Goal: Task Accomplishment & Management: Use online tool/utility

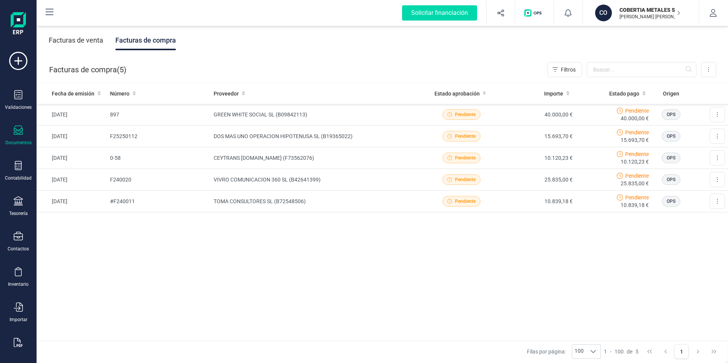
click at [89, 42] on div "Facturas de venta" at bounding box center [76, 40] width 54 height 20
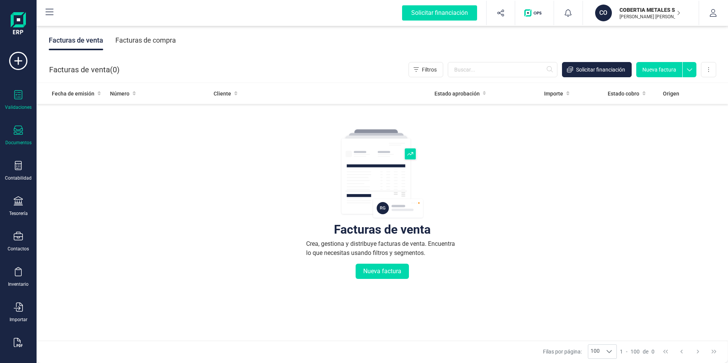
click at [16, 98] on icon at bounding box center [18, 94] width 9 height 9
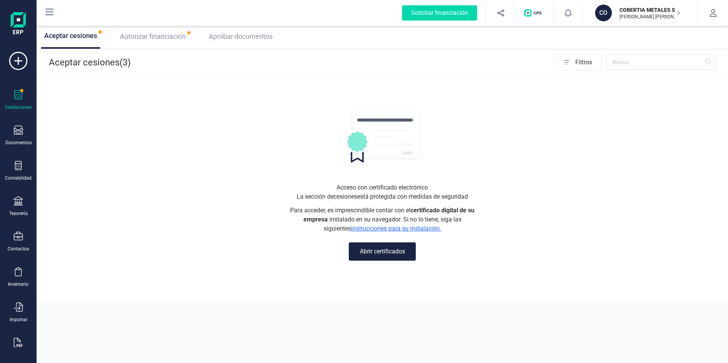
click at [371, 255] on button "Abrir certificados" at bounding box center [382, 252] width 67 height 18
click at [391, 252] on button "Abrir certificados" at bounding box center [382, 252] width 67 height 18
click at [152, 38] on span "Autorizar financiación" at bounding box center [153, 36] width 66 height 8
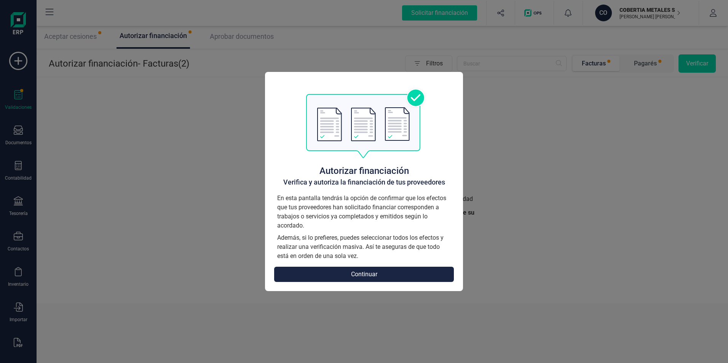
click at [380, 279] on button "Continuar" at bounding box center [364, 274] width 180 height 15
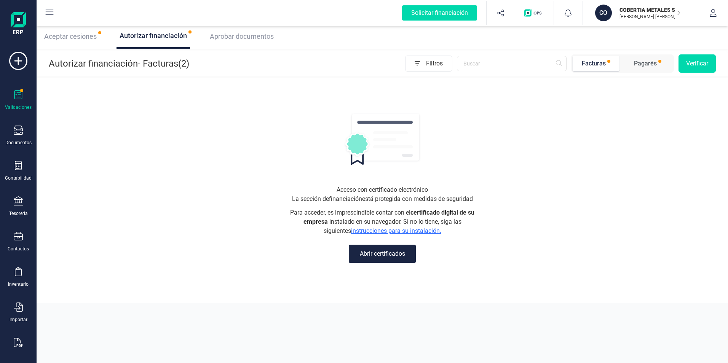
click at [385, 259] on button "Abrir certificados" at bounding box center [382, 254] width 67 height 18
click at [370, 229] on link "instrucciones para su instalación." at bounding box center [396, 230] width 90 height 7
click at [380, 249] on button "Abrir certificados" at bounding box center [382, 254] width 67 height 18
click at [82, 36] on span "Aceptar cesiones" at bounding box center [70, 36] width 53 height 8
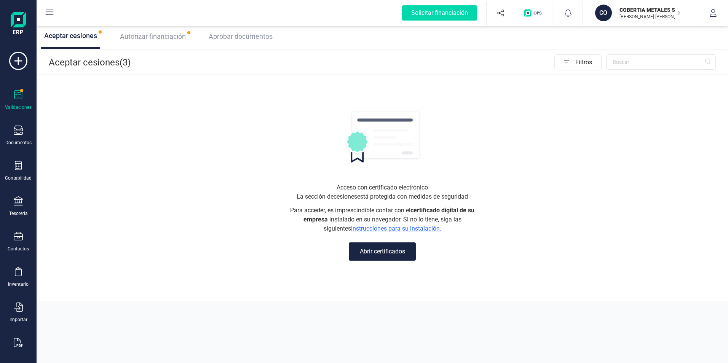
click at [380, 252] on button "Abrir certificados" at bounding box center [382, 252] width 67 height 18
click at [19, 93] on icon at bounding box center [18, 94] width 9 height 9
click at [20, 58] on icon at bounding box center [18, 61] width 18 height 18
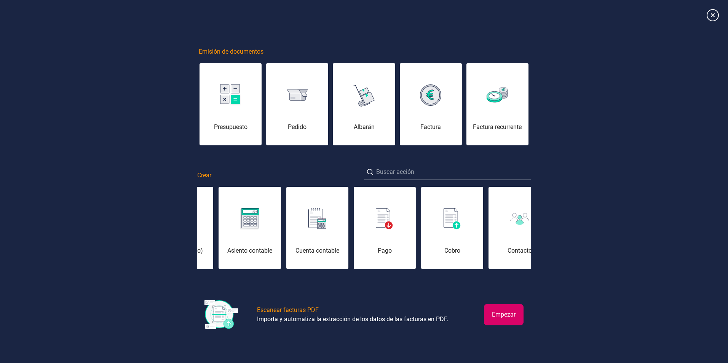
scroll to position [0, 38]
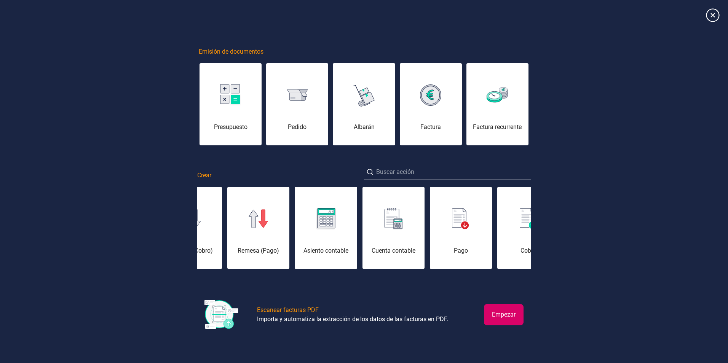
click at [718, 14] on icon at bounding box center [712, 14] width 13 height 13
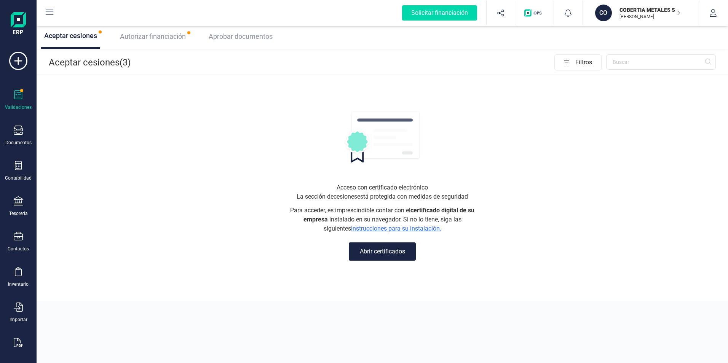
click at [95, 69] on div "Aceptar cesiones (3) Filtros" at bounding box center [383, 63] width 692 height 24
click at [579, 56] on span "Filtros" at bounding box center [589, 62] width 26 height 15
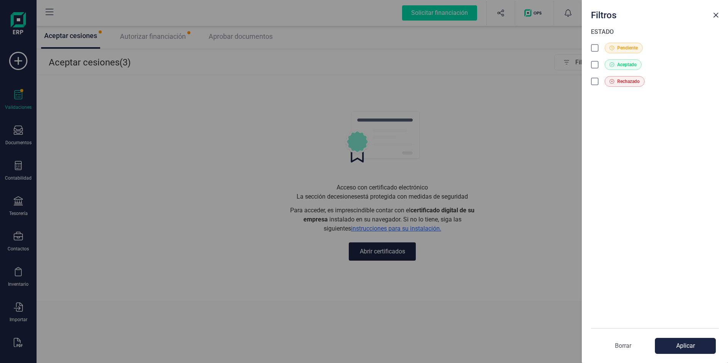
click at [597, 47] on icon at bounding box center [595, 47] width 4 height 3
click at [675, 344] on button "Aplicar" at bounding box center [685, 346] width 61 height 16
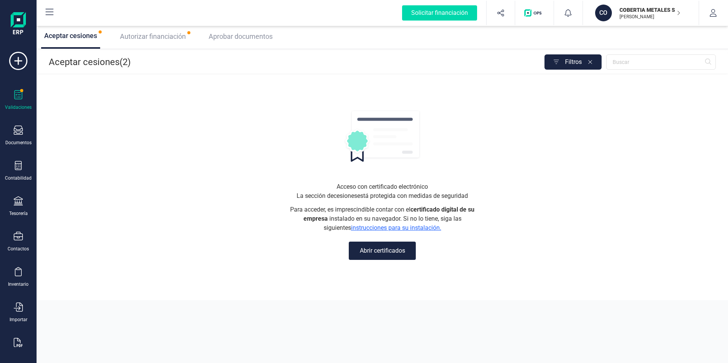
click at [83, 64] on p "Aceptar cesiones (2)" at bounding box center [90, 62] width 82 height 12
click at [153, 34] on span "Autorizar financiación" at bounding box center [153, 36] width 66 height 8
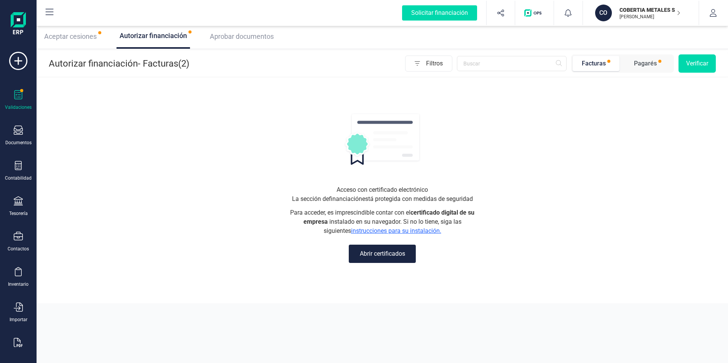
click at [598, 61] on div "Facturas" at bounding box center [594, 63] width 24 height 9
click at [637, 63] on div "Pagarés" at bounding box center [645, 63] width 23 height 9
click at [601, 66] on div "Facturas" at bounding box center [594, 63] width 24 height 9
click at [374, 253] on button "Abrir certificados" at bounding box center [382, 254] width 67 height 18
click at [380, 253] on button "Abrir certificados" at bounding box center [382, 254] width 67 height 18
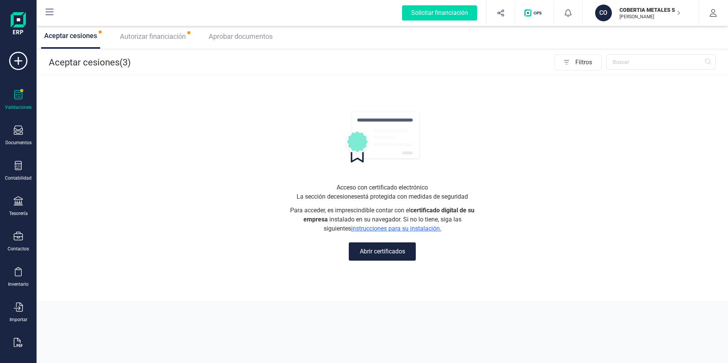
click at [378, 254] on button "Abrir certificados" at bounding box center [382, 252] width 67 height 18
click at [633, 18] on p "[PERSON_NAME] [PERSON_NAME]" at bounding box center [650, 17] width 61 height 6
click at [159, 37] on span "Autorizar financiación" at bounding box center [153, 36] width 66 height 8
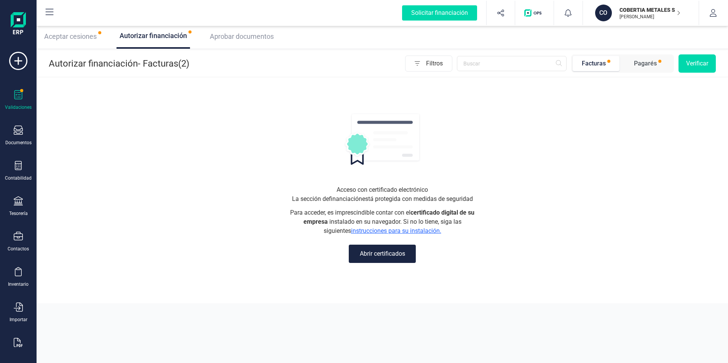
click at [68, 38] on span "Aceptar cesiones" at bounding box center [70, 36] width 53 height 8
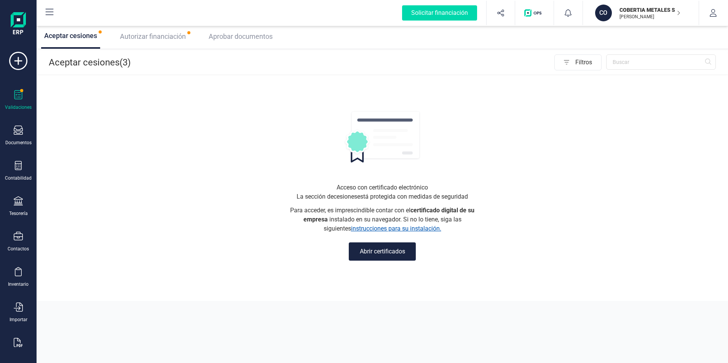
click at [392, 229] on link "instrucciones para su instalación." at bounding box center [396, 228] width 90 height 7
click at [368, 257] on button "Abrir certificados" at bounding box center [382, 252] width 67 height 18
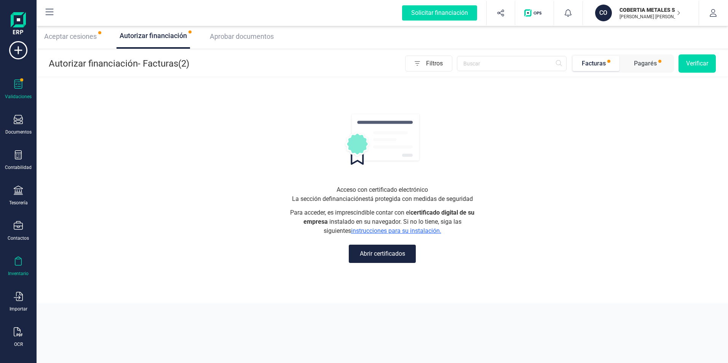
scroll to position [16, 0]
click at [21, 226] on div at bounding box center [18, 221] width 9 height 11
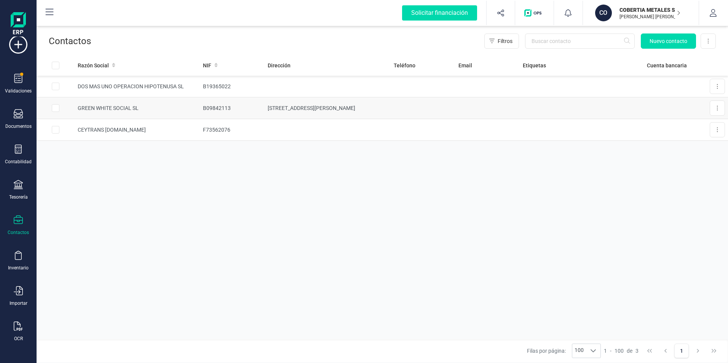
click at [177, 107] on td "GREEN WHITE SOCIAL SL" at bounding box center [137, 109] width 125 height 22
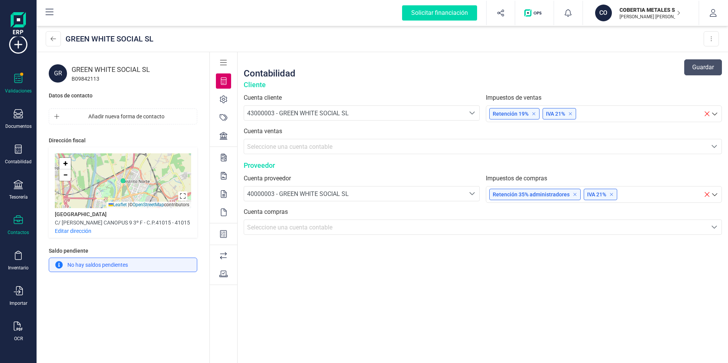
click at [15, 82] on icon at bounding box center [18, 78] width 8 height 9
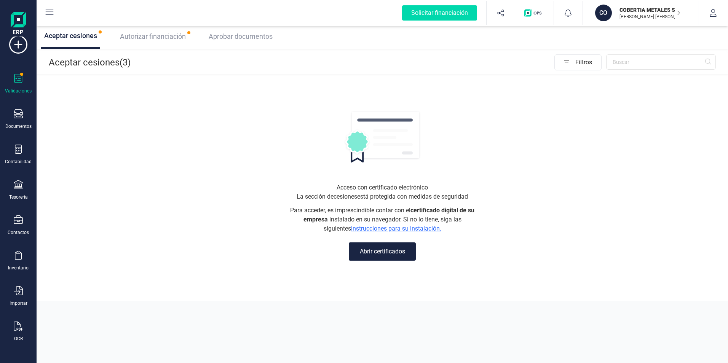
click at [385, 253] on button "Abrir certificados" at bounding box center [382, 252] width 67 height 18
click at [134, 37] on span "Autorizar financiación" at bounding box center [153, 36] width 66 height 8
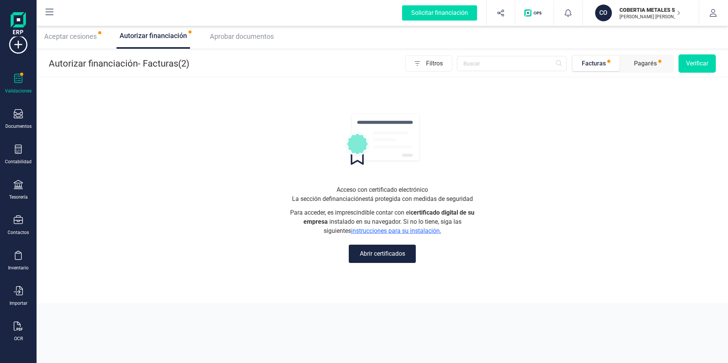
click at [648, 66] on div "Pagarés" at bounding box center [645, 63] width 23 height 9
click at [697, 64] on button "Verificar" at bounding box center [697, 63] width 37 height 18
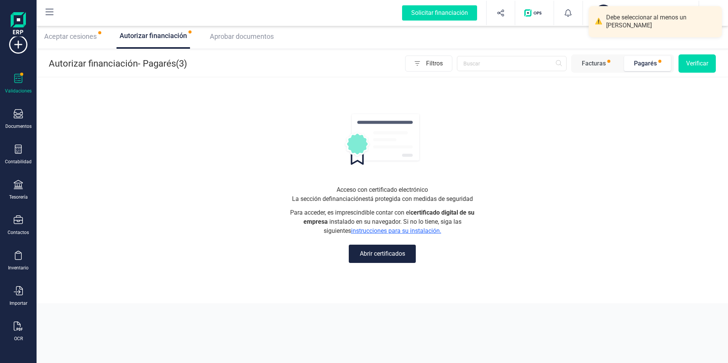
click at [357, 106] on div "Acceso con certificado electrónico La sección de financiación está protegida co…" at bounding box center [383, 190] width 692 height 225
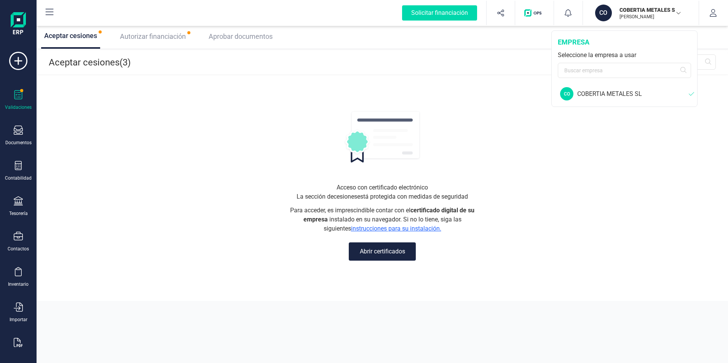
click at [608, 93] on div "COBERTIA METALES SL" at bounding box center [633, 94] width 112 height 9
click at [711, 14] on icon "button" at bounding box center [713, 13] width 7 height 8
click at [163, 36] on span "Autorizar financiación" at bounding box center [153, 36] width 66 height 8
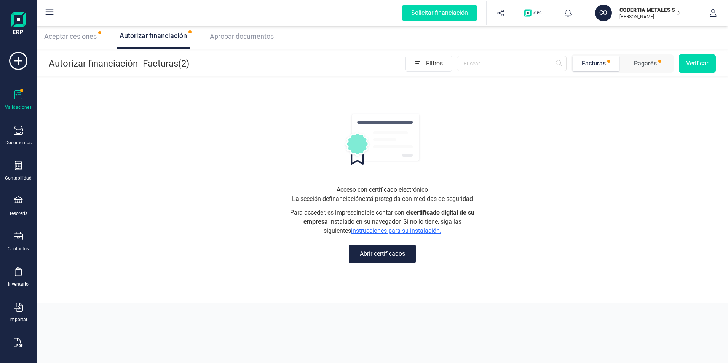
click at [148, 66] on p "Autorizar financiación - Facturas (2)" at bounding box center [119, 64] width 141 height 12
click at [60, 35] on span "Aceptar cesiones" at bounding box center [70, 36] width 53 height 8
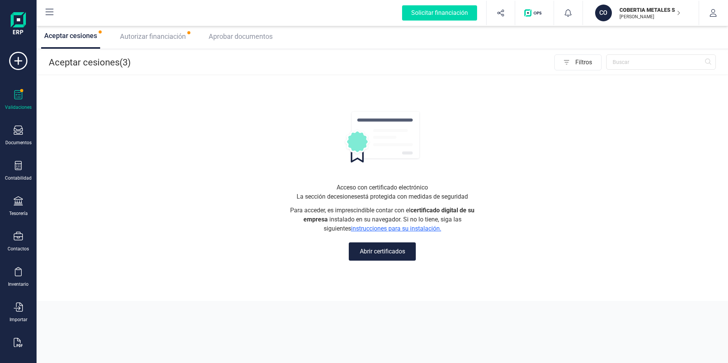
click at [250, 44] on div "Aprobar documentos" at bounding box center [239, 36] width 67 height 24
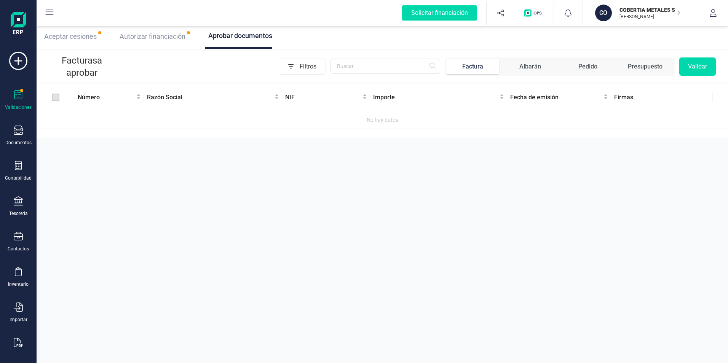
drag, startPoint x: 470, startPoint y: 66, endPoint x: 480, endPoint y: 66, distance: 10.7
click at [469, 66] on div "Factura" at bounding box center [472, 66] width 21 height 9
click at [535, 67] on div "Albarán" at bounding box center [531, 66] width 22 height 9
click at [587, 65] on div "Pedido" at bounding box center [588, 66] width 19 height 9
click at [627, 62] on span "Presupuesto" at bounding box center [645, 66] width 53 height 15
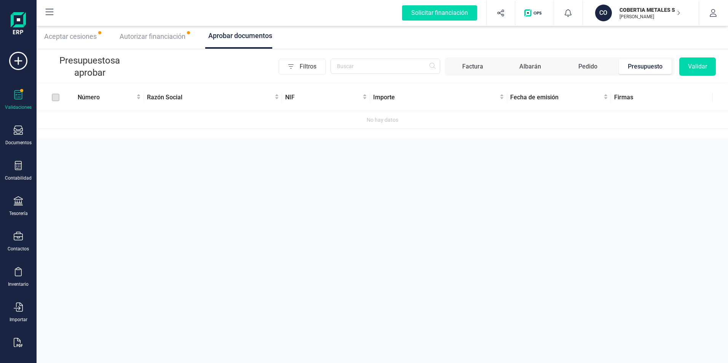
click at [471, 66] on div "Factura" at bounding box center [472, 66] width 21 height 9
click at [148, 42] on div "Autorizar financiación" at bounding box center [153, 36] width 72 height 24
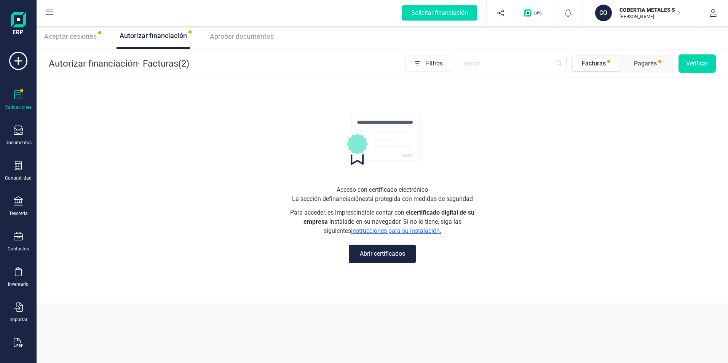
click at [225, 35] on span "Aprobar documentos" at bounding box center [242, 36] width 64 height 8
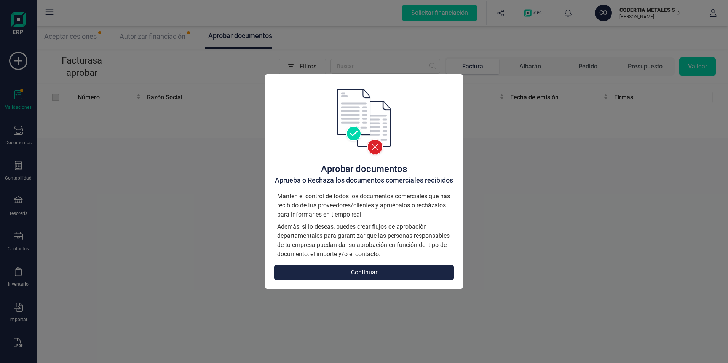
click at [367, 274] on button "Continuar" at bounding box center [364, 272] width 180 height 15
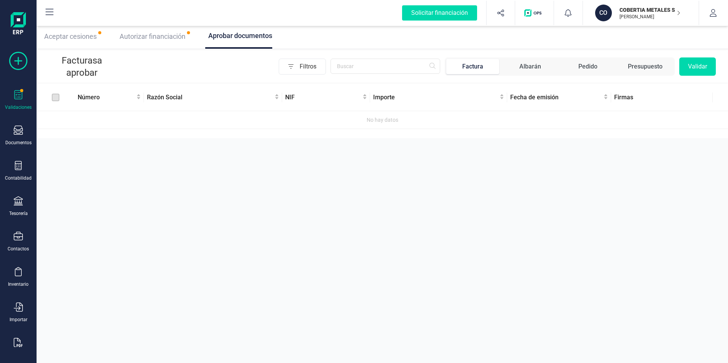
click at [21, 65] on icon at bounding box center [18, 61] width 18 height 18
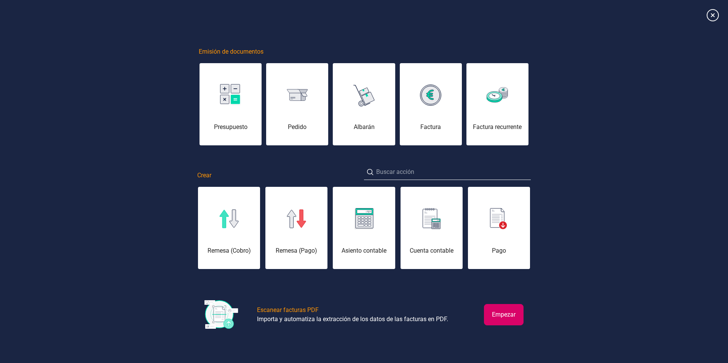
scroll to position [0, 540]
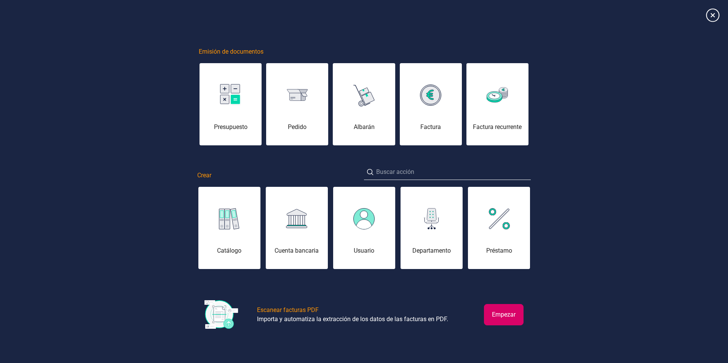
click at [710, 16] on icon at bounding box center [712, 14] width 13 height 13
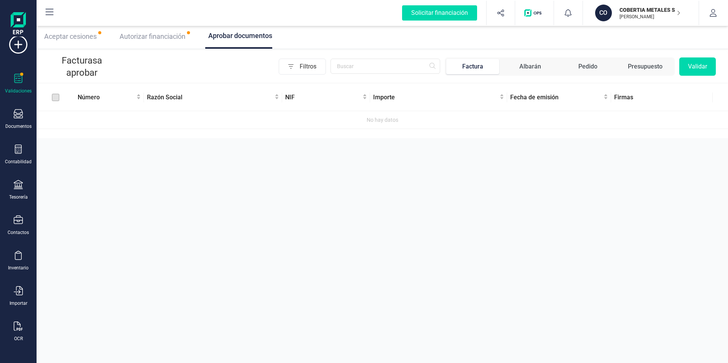
scroll to position [0, 0]
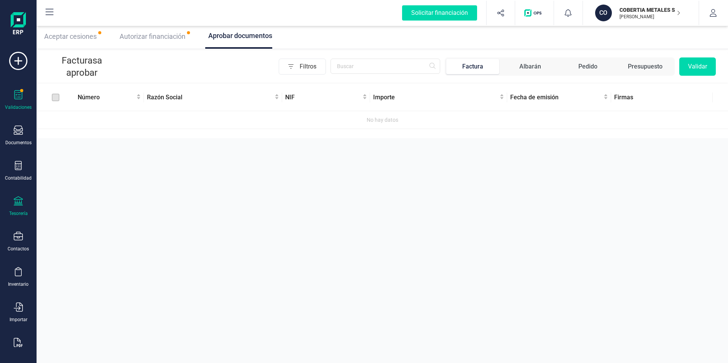
click at [22, 200] on icon at bounding box center [18, 201] width 9 height 9
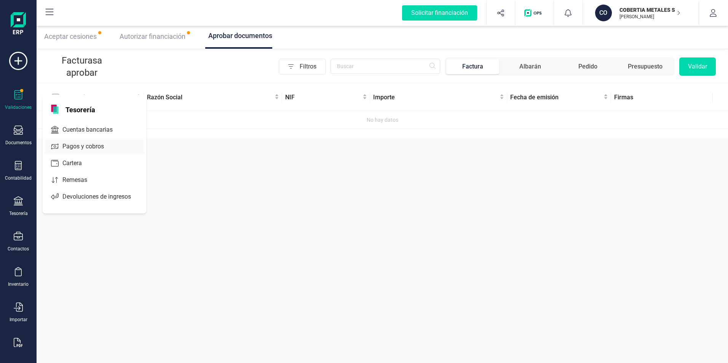
click at [88, 147] on span "Pagos y cobros" at bounding box center [88, 146] width 58 height 9
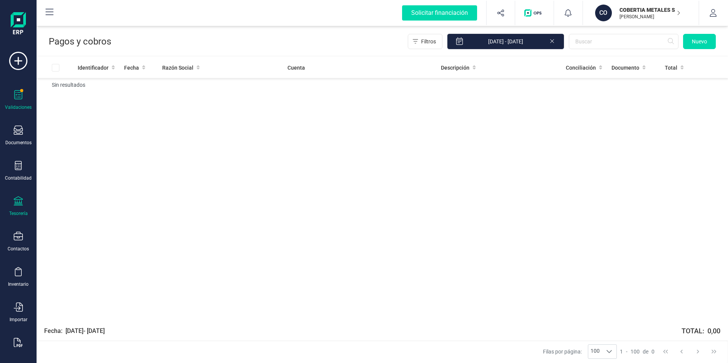
click at [12, 97] on div "Validaciones" at bounding box center [18, 100] width 30 height 20
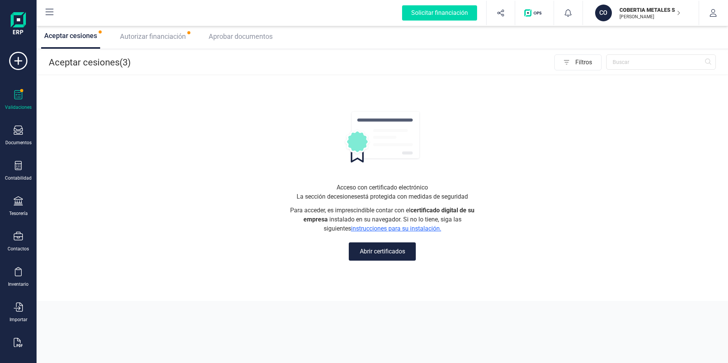
click at [356, 248] on button "Abrir certificados" at bounding box center [382, 252] width 67 height 18
click at [394, 255] on button "Abrir certificados" at bounding box center [382, 252] width 67 height 18
click at [390, 229] on link "instrucciones para su instalación." at bounding box center [396, 228] width 90 height 7
click at [574, 53] on div "Aceptar cesiones (3) Filtros" at bounding box center [383, 63] width 692 height 24
click at [575, 59] on icon "button" at bounding box center [565, 62] width 21 height 12
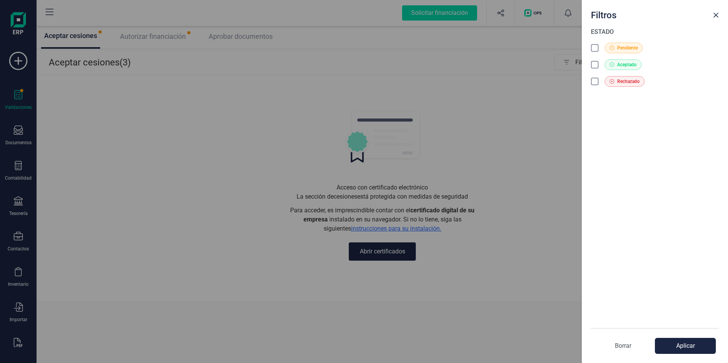
click at [629, 46] on span "Pendiente" at bounding box center [627, 48] width 21 height 7
drag, startPoint x: 598, startPoint y: 49, endPoint x: 629, endPoint y: 162, distance: 117.8
click at [597, 49] on icon at bounding box center [596, 49] width 8 height 8
click at [681, 344] on button "Aplicar" at bounding box center [685, 346] width 61 height 16
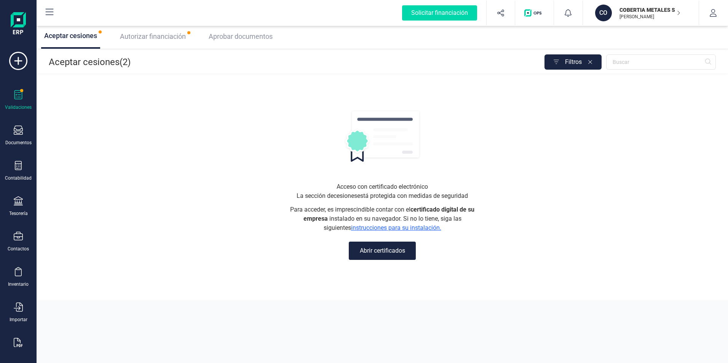
click at [157, 37] on span "Autorizar financiación" at bounding box center [153, 36] width 66 height 8
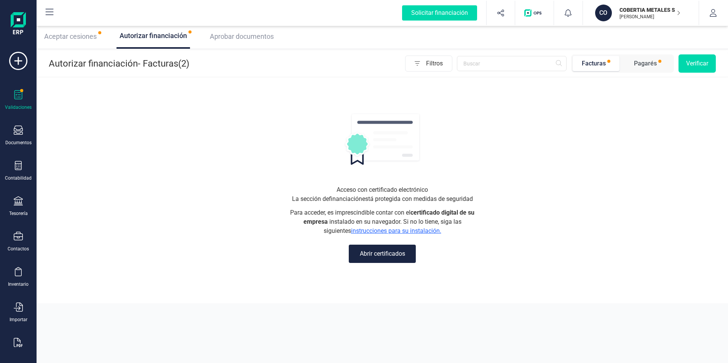
click at [647, 65] on div "Pagarés" at bounding box center [645, 63] width 23 height 9
click at [432, 66] on span "Filtros" at bounding box center [439, 63] width 26 height 15
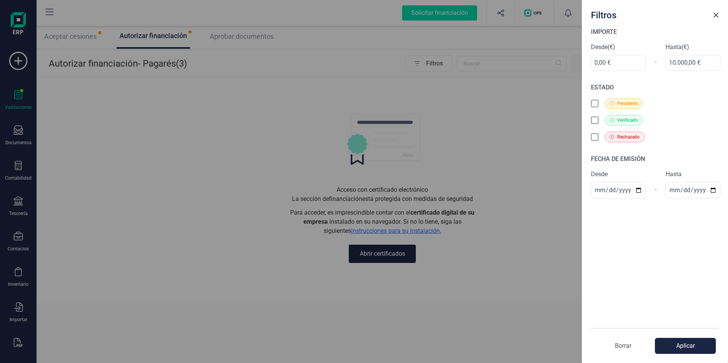
click at [595, 104] on icon at bounding box center [595, 103] width 4 height 3
drag, startPoint x: 710, startPoint y: 62, endPoint x: 619, endPoint y: 66, distance: 91.1
click at [619, 66] on div "Desde (€) 0,00 € - Hasta (€) 10.000,00 €" at bounding box center [655, 57] width 128 height 28
type input "50.000,00 €"
click at [683, 346] on button "Aplicar" at bounding box center [685, 346] width 61 height 16
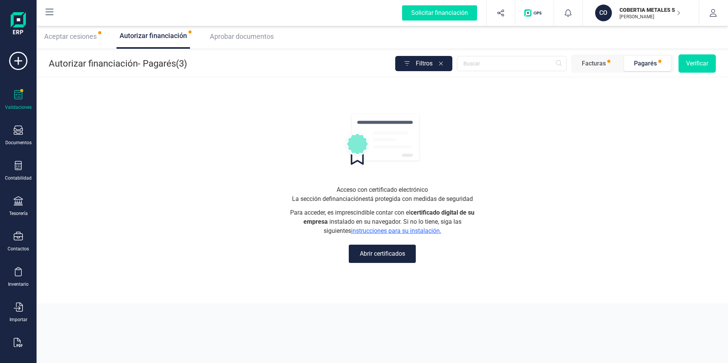
click at [81, 37] on span "Aceptar cesiones" at bounding box center [70, 36] width 53 height 8
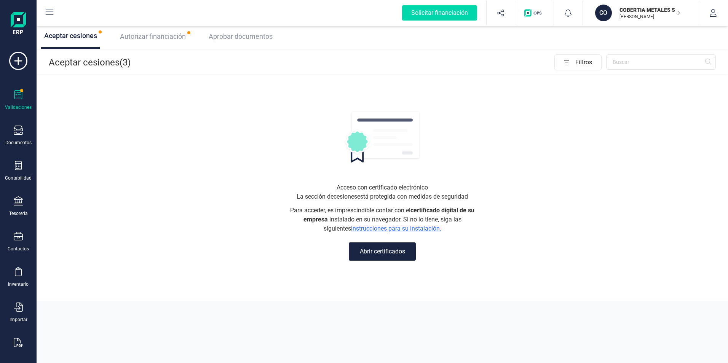
click at [377, 250] on button "Abrir certificados" at bounding box center [382, 252] width 67 height 18
click at [166, 32] on div "Autorizar financiación" at bounding box center [153, 36] width 72 height 11
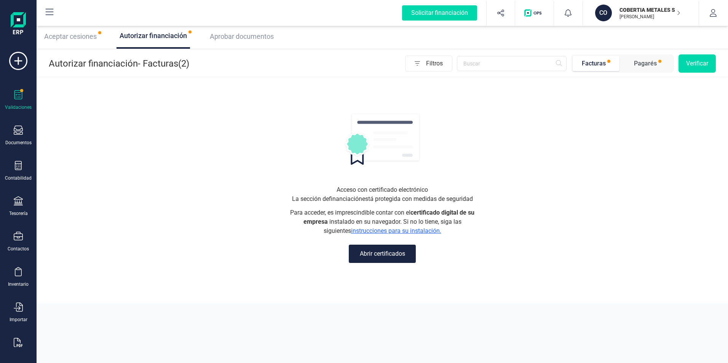
click at [392, 260] on button "Abrir certificados" at bounding box center [382, 254] width 67 height 18
click at [20, 136] on div at bounding box center [18, 131] width 9 height 11
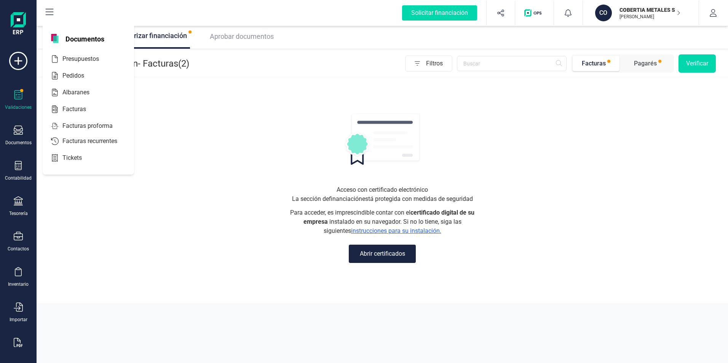
click at [21, 101] on div at bounding box center [18, 95] width 9 height 11
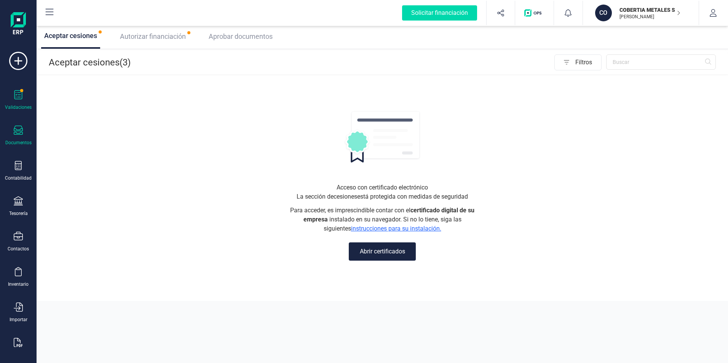
click at [26, 137] on div "Documentos" at bounding box center [18, 136] width 30 height 20
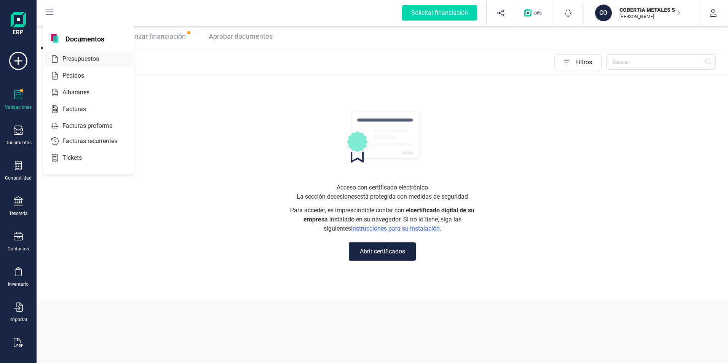
click at [78, 61] on span "Presupuestos" at bounding box center [85, 58] width 53 height 9
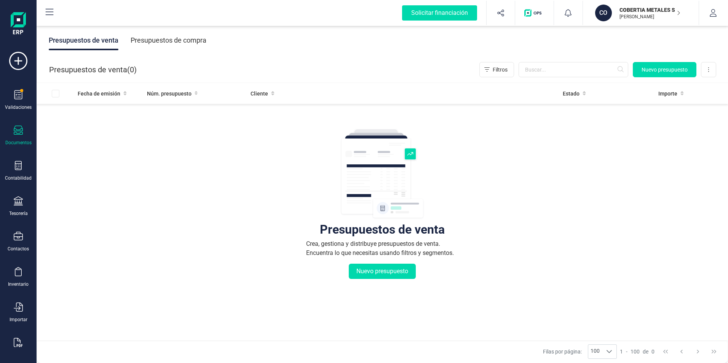
click at [25, 134] on div "Documentos" at bounding box center [18, 136] width 30 height 20
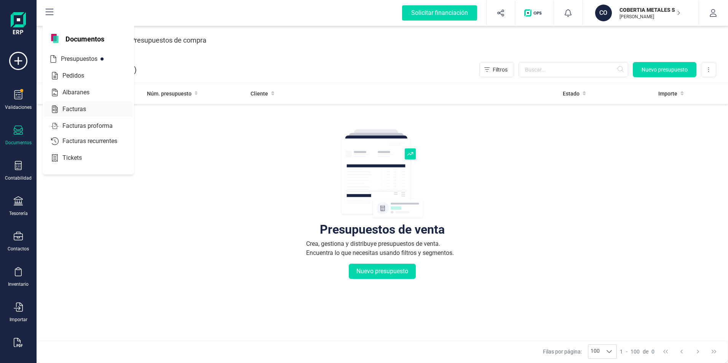
click at [82, 108] on span "Facturas" at bounding box center [79, 109] width 40 height 9
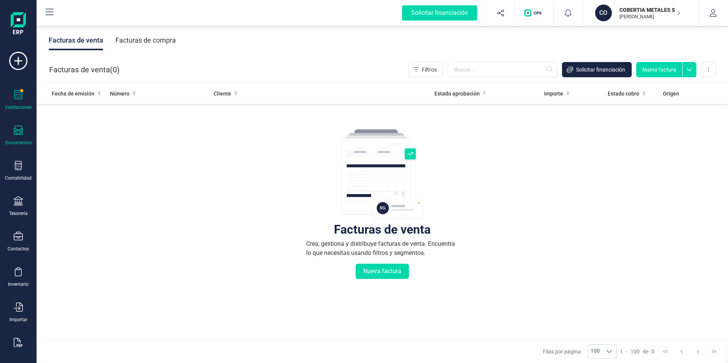
click at [22, 101] on div at bounding box center [18, 95] width 9 height 11
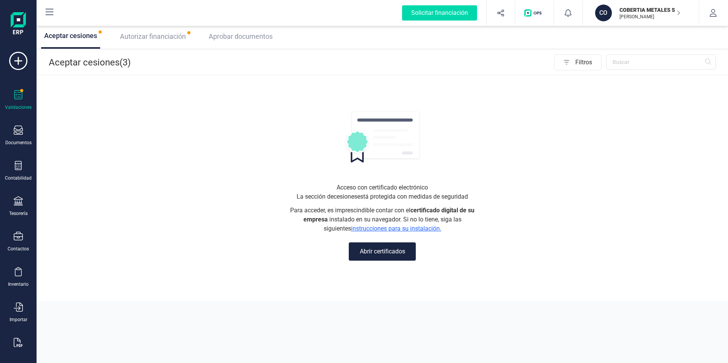
click at [150, 40] on span "Autorizar financiación" at bounding box center [153, 36] width 66 height 8
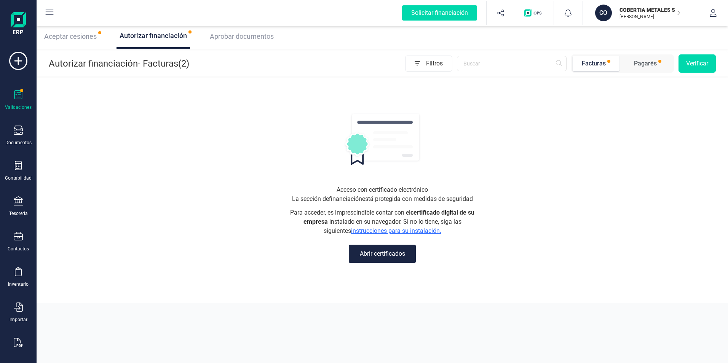
click at [379, 257] on button "Abrir certificados" at bounding box center [382, 254] width 67 height 18
click at [85, 35] on span "Aceptar cesiones" at bounding box center [70, 36] width 53 height 8
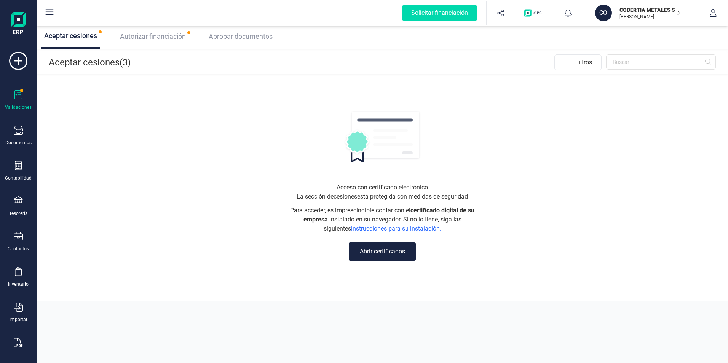
click at [372, 248] on button "Abrir certificados" at bounding box center [382, 252] width 67 height 18
click at [165, 35] on span "Autorizar financiación" at bounding box center [153, 36] width 66 height 8
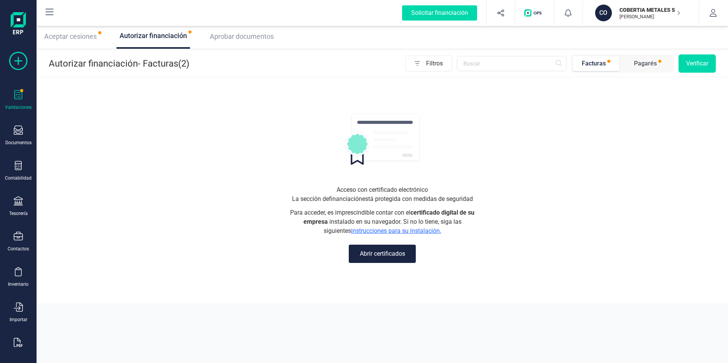
click at [17, 64] on icon at bounding box center [18, 61] width 18 height 18
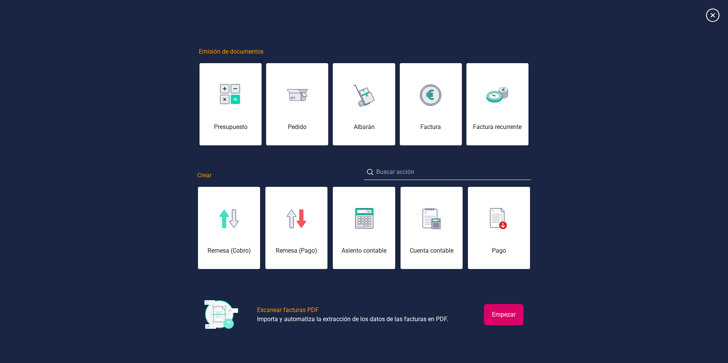
click at [711, 13] on icon at bounding box center [712, 14] width 13 height 13
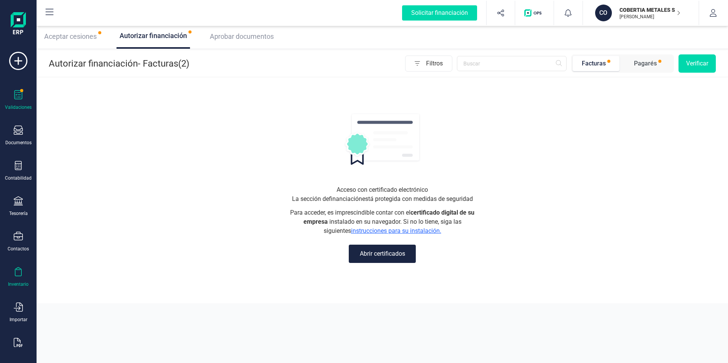
scroll to position [16, 0]
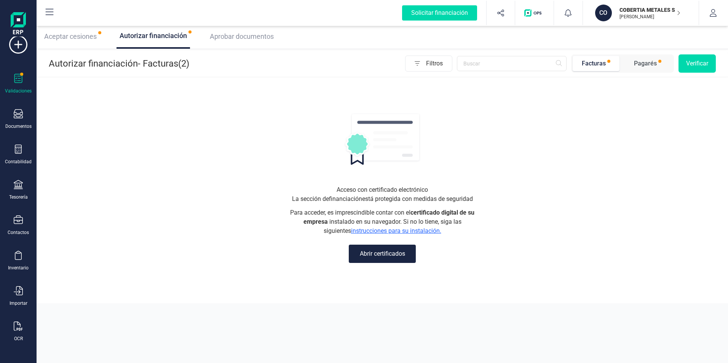
click at [24, 26] on img at bounding box center [18, 24] width 15 height 24
click at [48, 9] on icon at bounding box center [50, 12] width 8 height 6
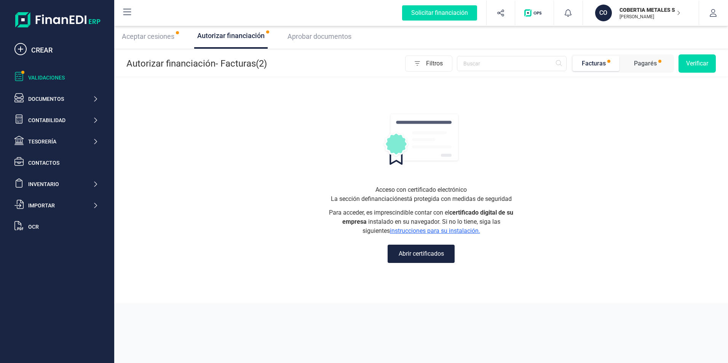
click at [94, 16] on img at bounding box center [57, 19] width 85 height 15
click at [129, 13] on icon at bounding box center [127, 12] width 9 height 9
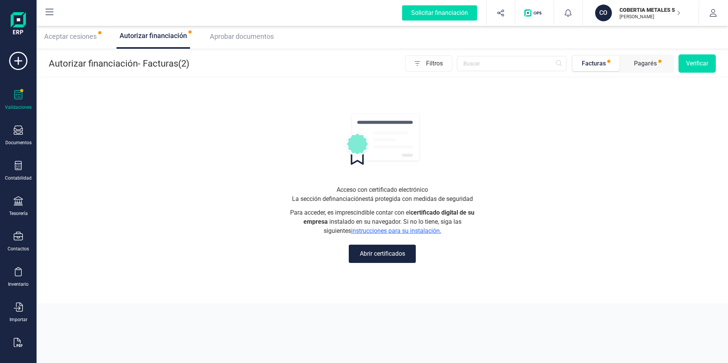
click at [16, 24] on img at bounding box center [18, 24] width 15 height 24
click at [17, 56] on icon at bounding box center [18, 61] width 18 height 18
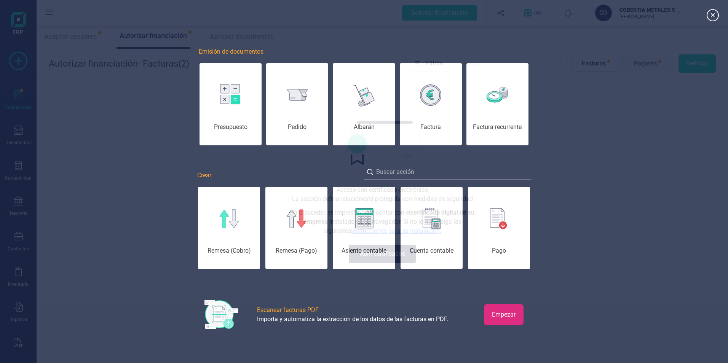
scroll to position [0, 38]
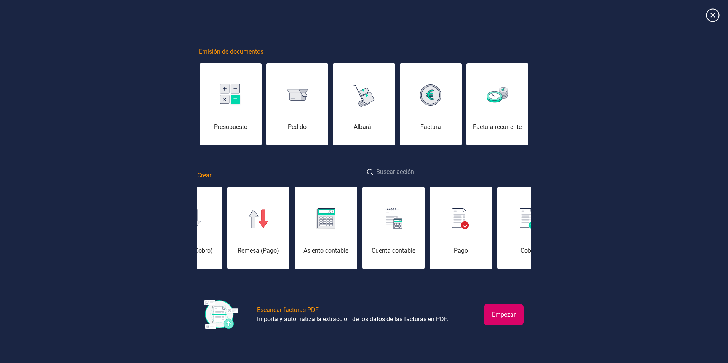
click at [716, 16] on icon at bounding box center [712, 14] width 13 height 13
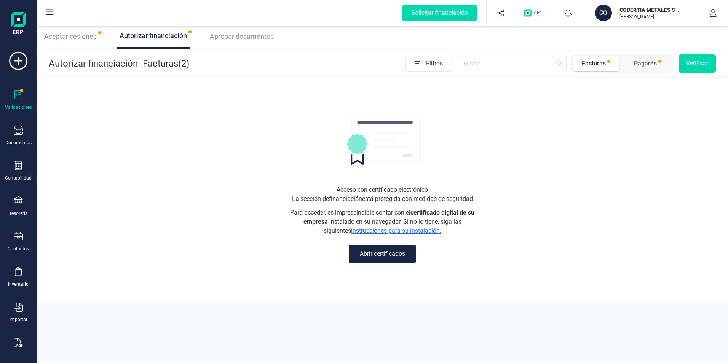
click at [539, 11] on img "button" at bounding box center [534, 13] width 20 height 8
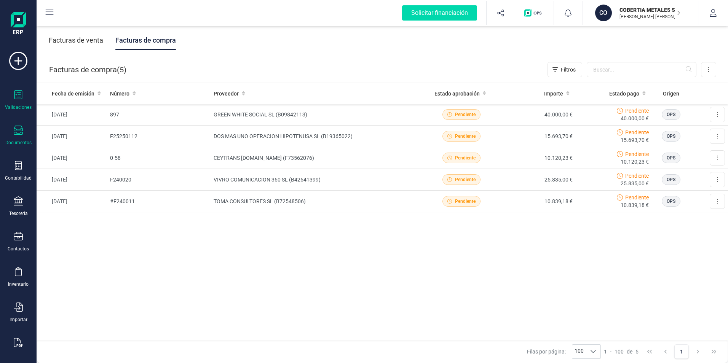
click at [17, 98] on icon at bounding box center [18, 94] width 9 height 9
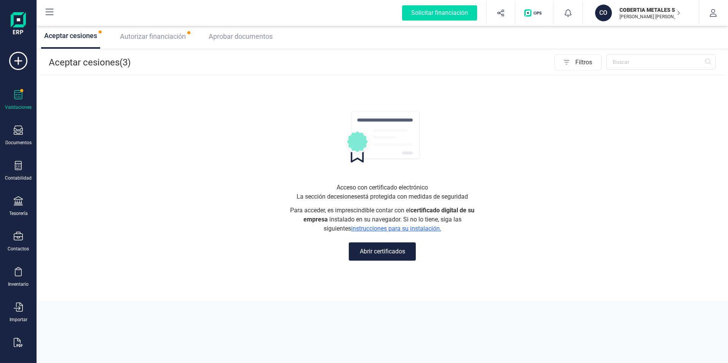
click at [356, 247] on button "Abrir certificados" at bounding box center [382, 252] width 67 height 18
click at [387, 256] on button "Abrir certificados" at bounding box center [382, 252] width 67 height 18
click at [161, 34] on span "Autorizar financiación" at bounding box center [153, 36] width 66 height 8
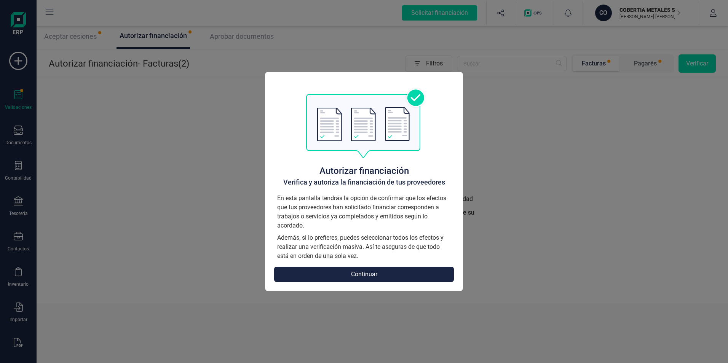
click at [370, 278] on button "Continuar" at bounding box center [364, 274] width 180 height 15
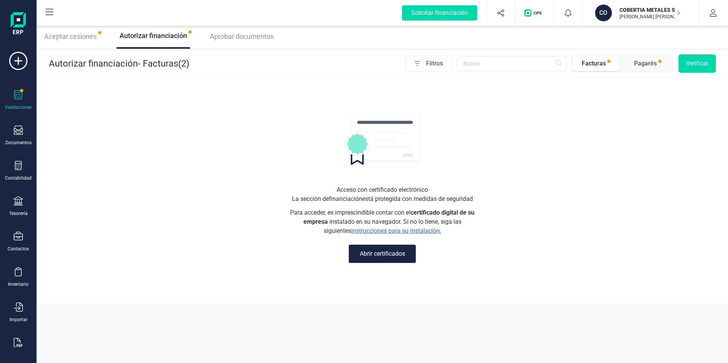
drag, startPoint x: 331, startPoint y: 199, endPoint x: 493, endPoint y: 198, distance: 162.6
click at [493, 198] on div "Acceso con certificado electrónico La sección de financiación está protegida co…" at bounding box center [383, 190] width 692 height 225
drag, startPoint x: 493, startPoint y: 198, endPoint x: 508, endPoint y: 234, distance: 38.6
click at [508, 234] on div "Acceso con certificado electrónico La sección de financiación está protegida co…" at bounding box center [383, 190] width 692 height 225
click at [379, 251] on button "Abrir certificados" at bounding box center [382, 254] width 67 height 18
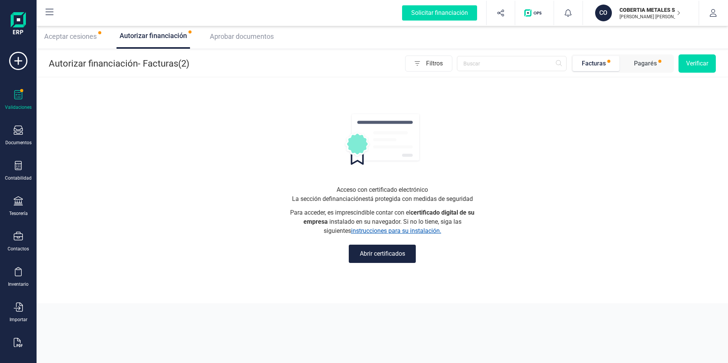
click at [402, 230] on link "instrucciones para su instalación." at bounding box center [396, 230] width 90 height 7
click at [383, 259] on button "Abrir certificados" at bounding box center [382, 254] width 67 height 18
click at [87, 35] on span "Aceptar cesiones" at bounding box center [70, 36] width 53 height 8
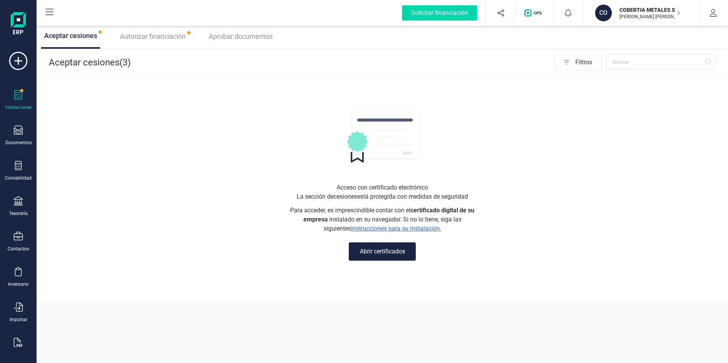
click at [375, 256] on button "Abrir certificados" at bounding box center [382, 252] width 67 height 18
